Goal: Check status: Check status

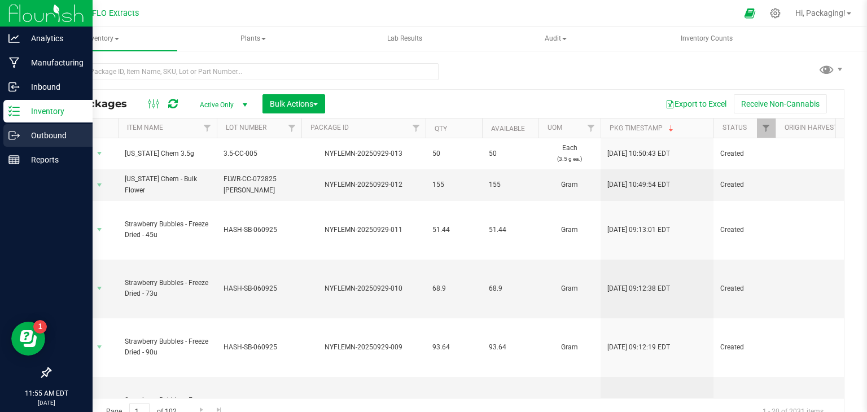
click at [17, 134] on icon at bounding box center [13, 135] width 11 height 11
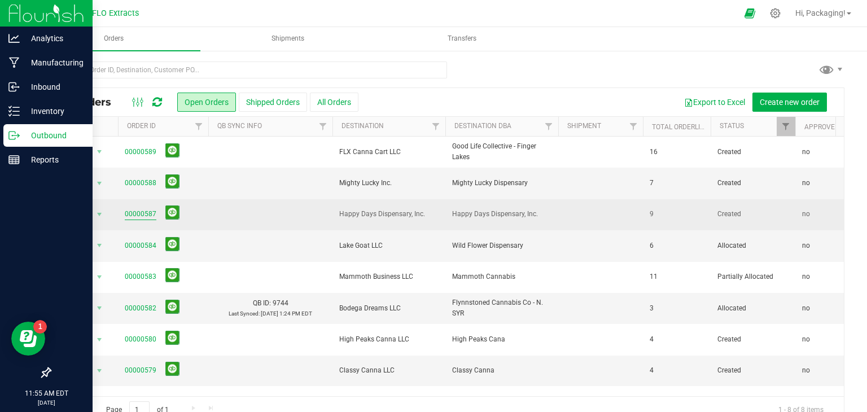
click at [145, 213] on link "00000587" at bounding box center [141, 214] width 32 height 11
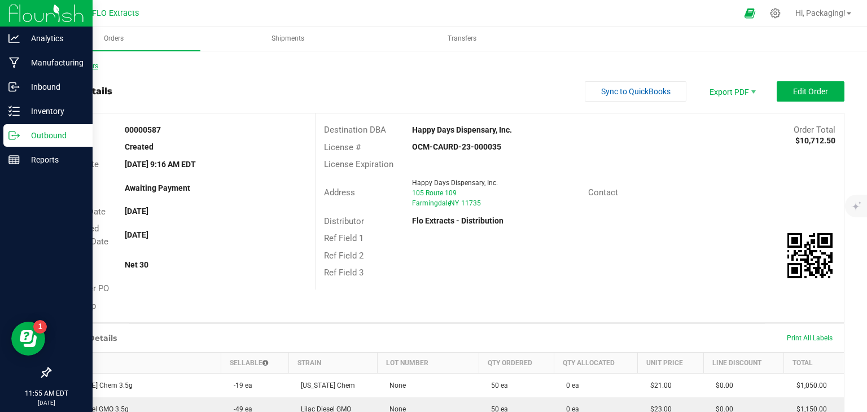
click at [77, 68] on link "Back to Orders" at bounding box center [74, 66] width 49 height 8
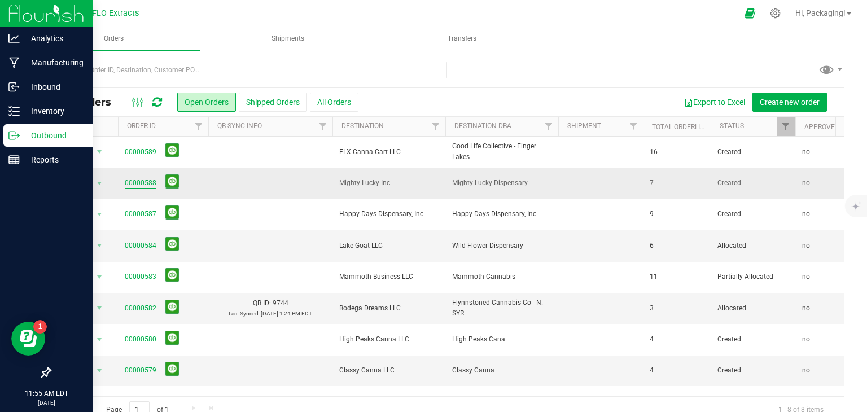
click at [144, 181] on link "00000588" at bounding box center [141, 183] width 32 height 11
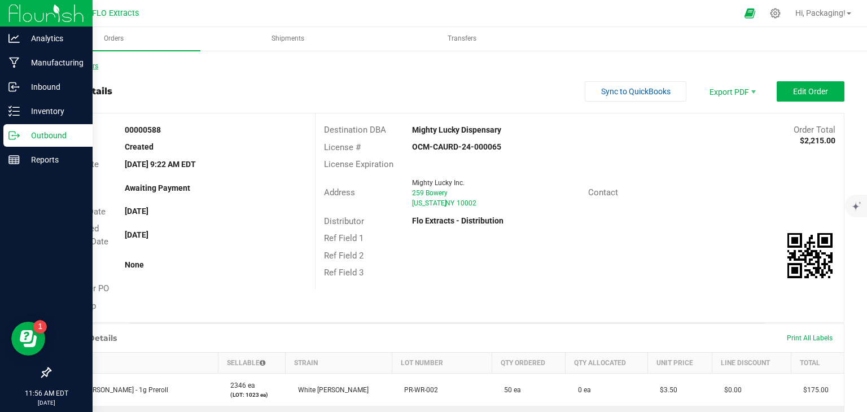
click at [87, 68] on link "Back to Orders" at bounding box center [74, 66] width 49 height 8
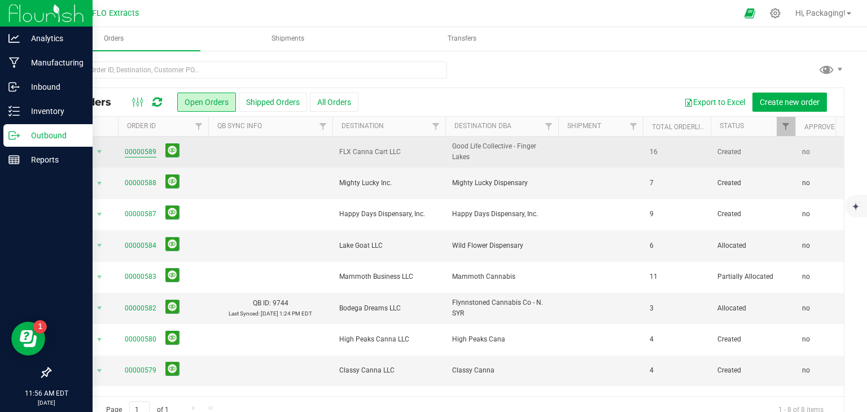
click at [142, 153] on link "00000589" at bounding box center [141, 152] width 32 height 11
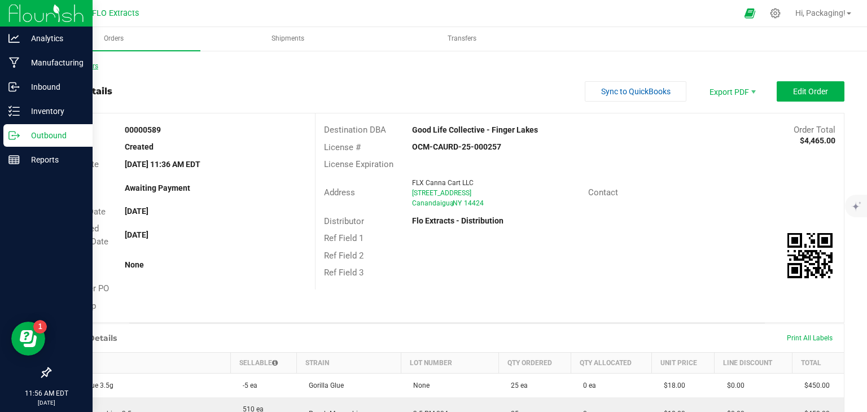
click at [78, 66] on link "Back to Orders" at bounding box center [74, 66] width 49 height 8
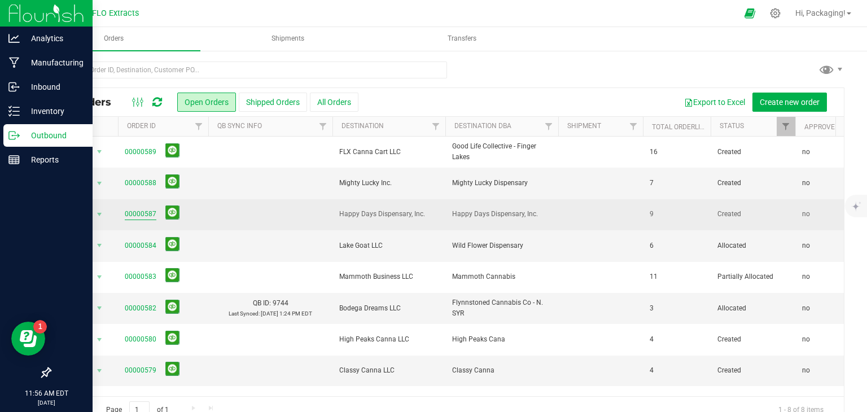
click at [146, 218] on link "00000587" at bounding box center [141, 214] width 32 height 11
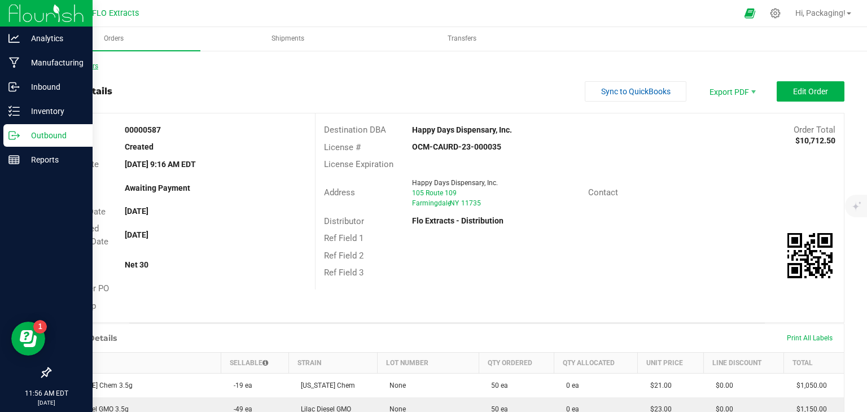
click at [76, 64] on link "Back to Orders" at bounding box center [74, 66] width 49 height 8
